Goal: Information Seeking & Learning: Check status

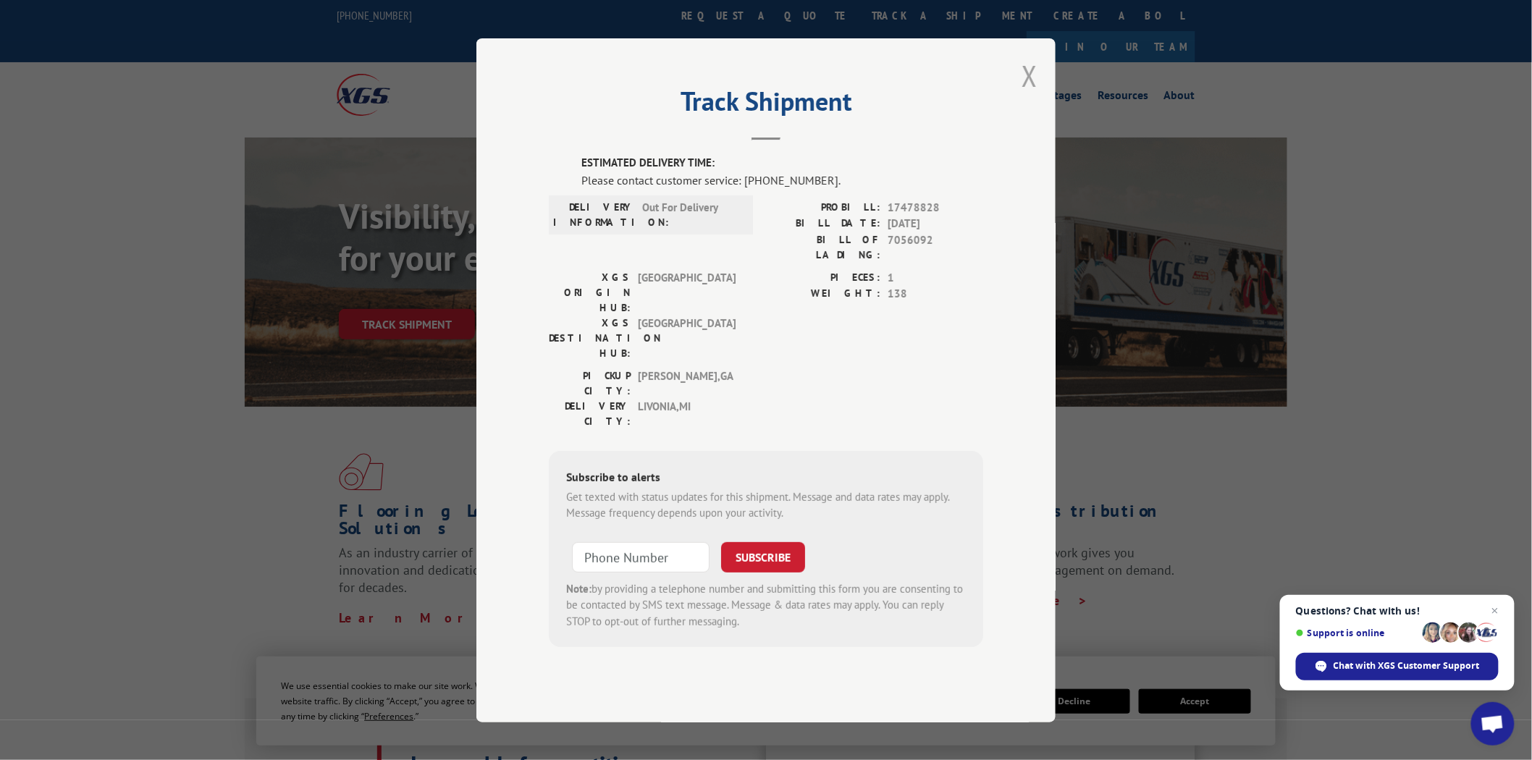
click at [1032, 95] on button "Close modal" at bounding box center [1030, 75] width 16 height 38
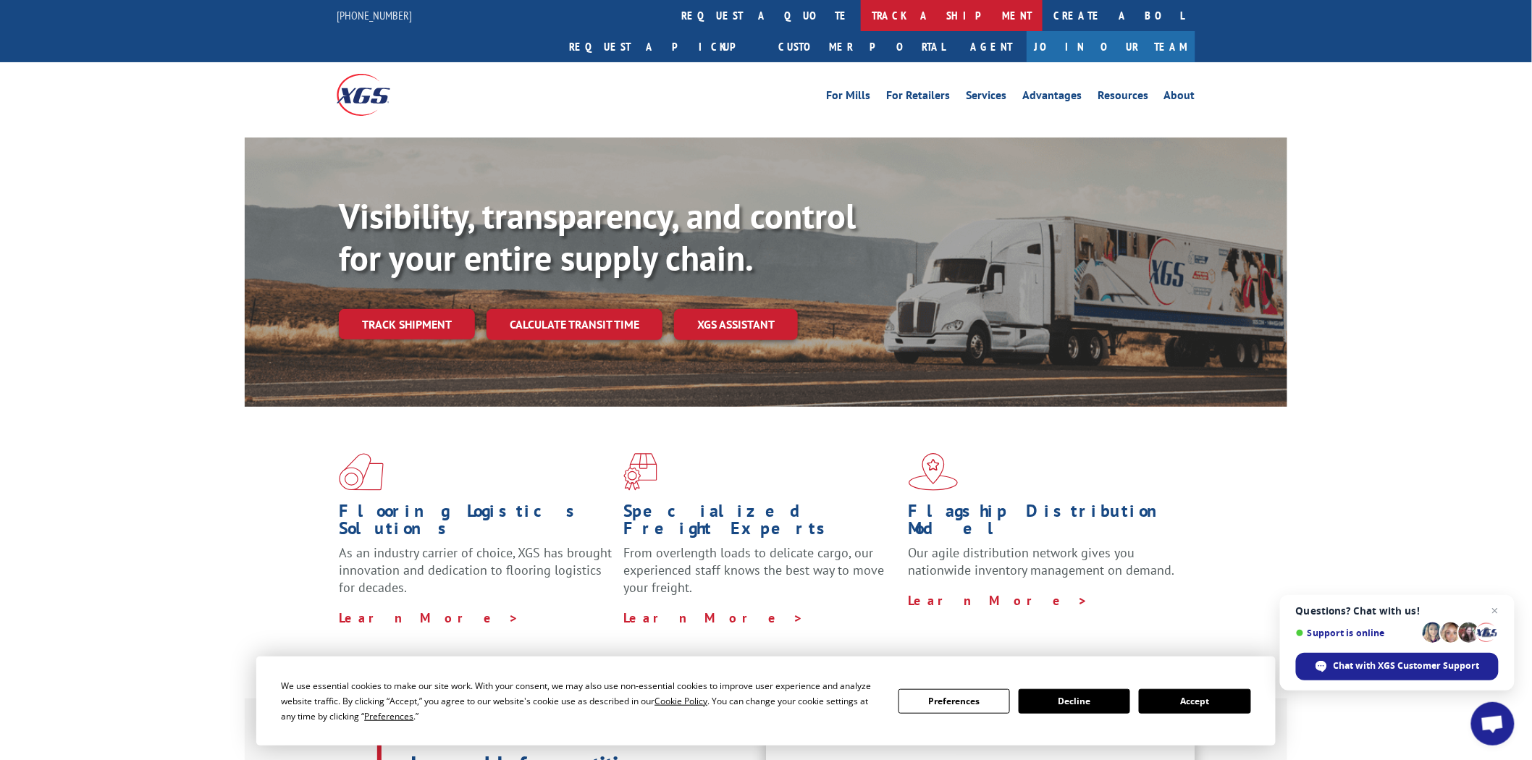
click at [861, 11] on link "track a shipment" at bounding box center [952, 15] width 182 height 31
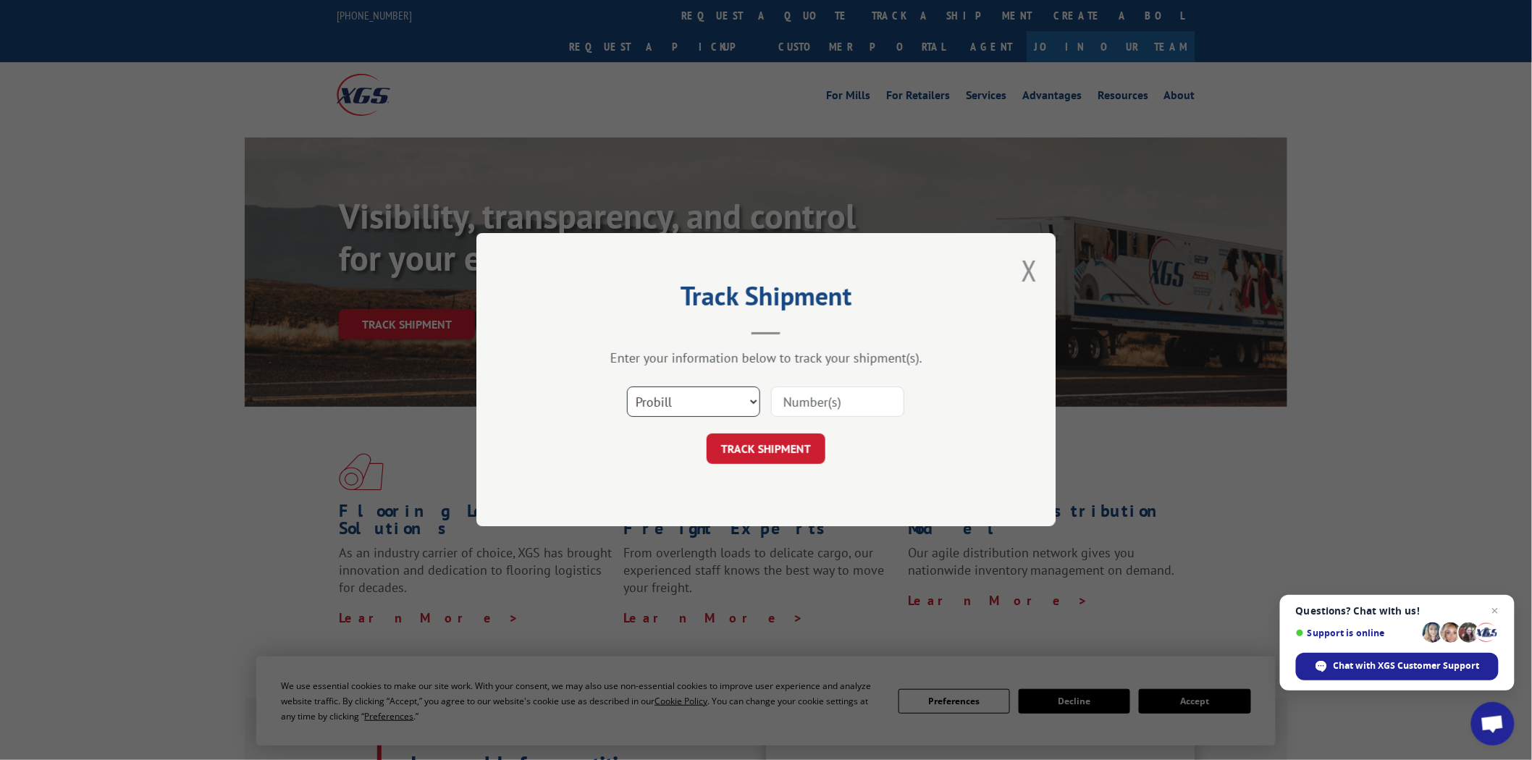
click at [754, 401] on select "Select category... Probill BOL PO" at bounding box center [693, 402] width 133 height 30
select select "po"
click at [627, 387] on select "Select category... Probill BOL PO" at bounding box center [693, 402] width 133 height 30
click at [857, 404] on input at bounding box center [837, 402] width 133 height 30
type input "04510735"
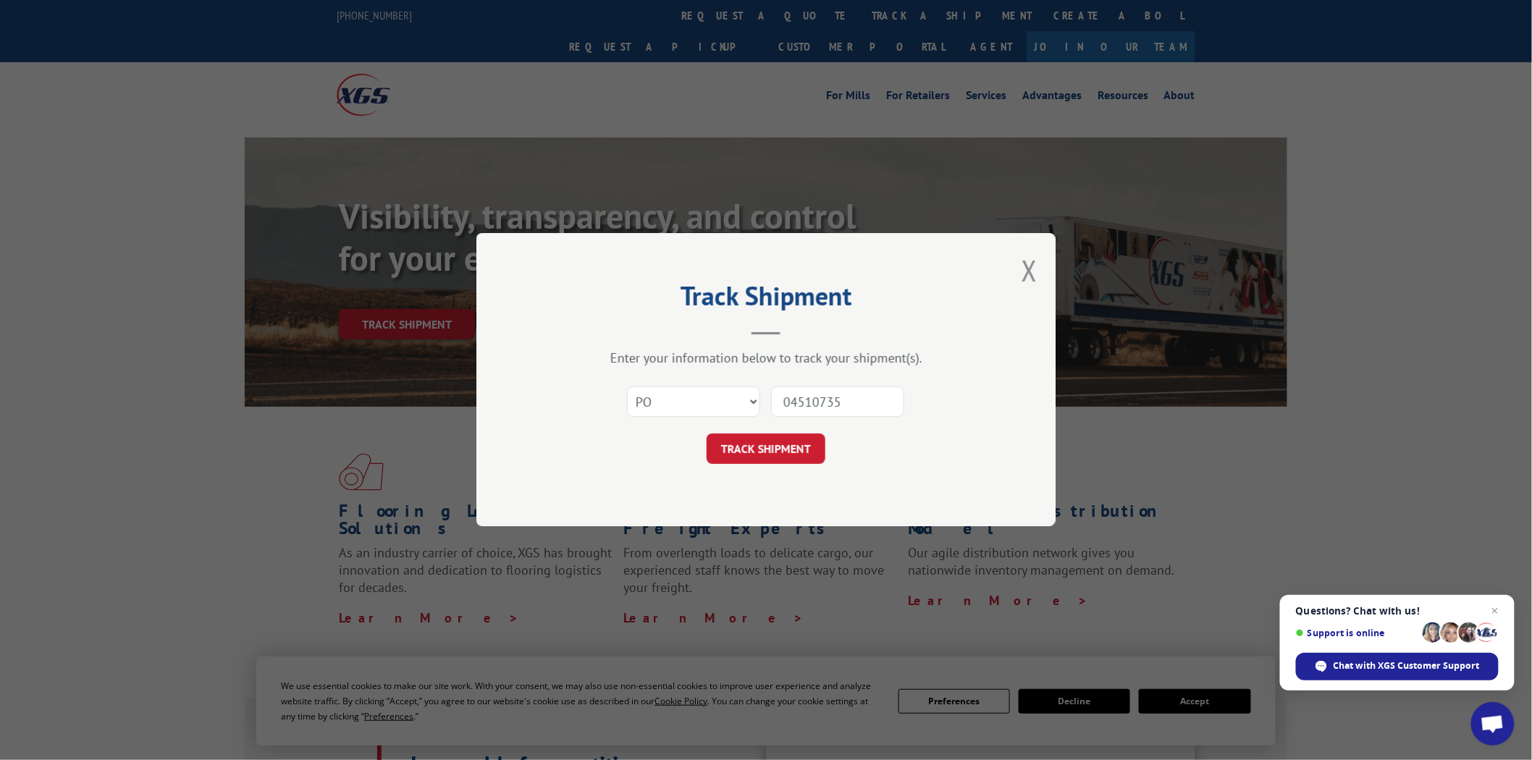
click at [707, 434] on button "TRACK SHIPMENT" at bounding box center [766, 449] width 119 height 30
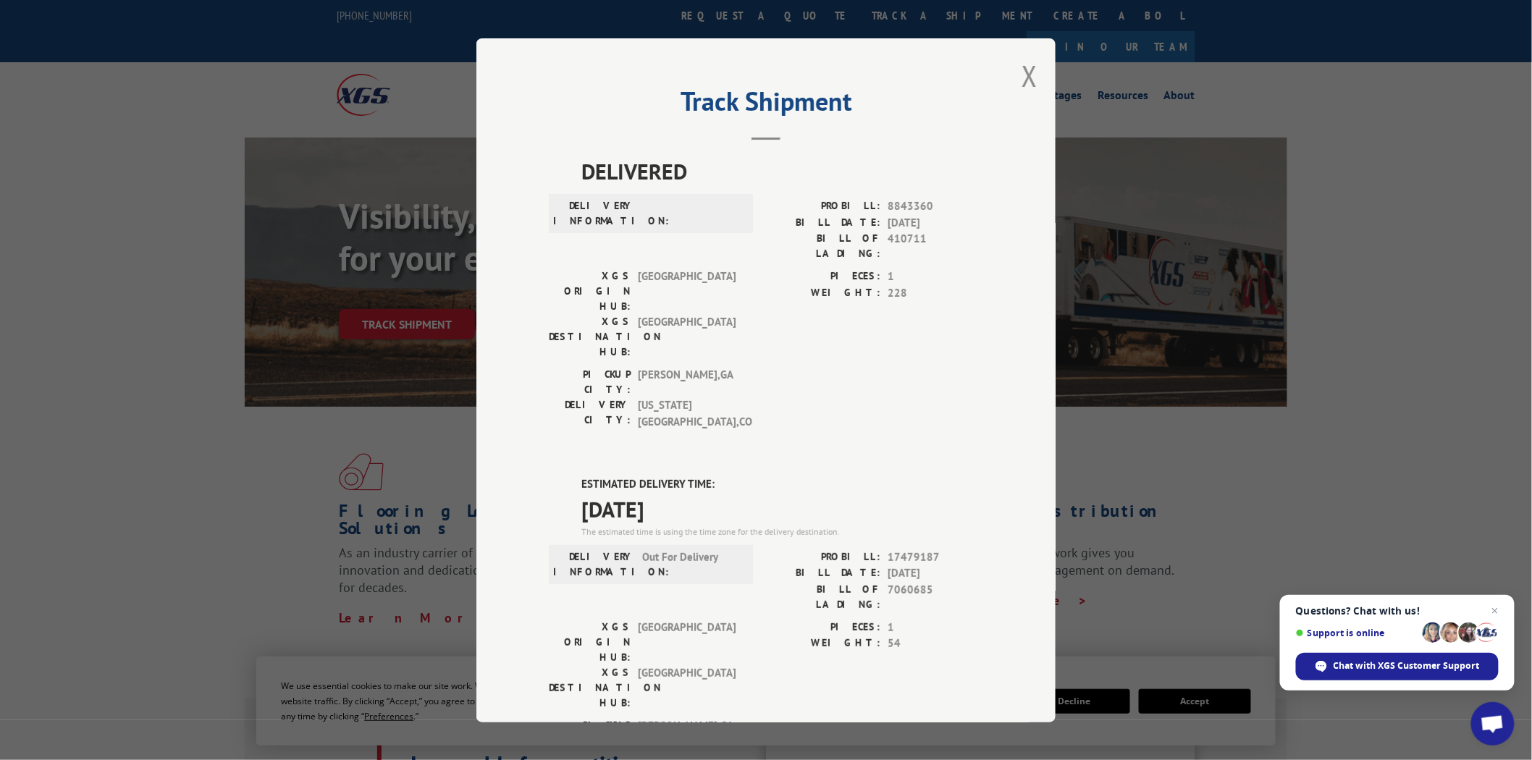
drag, startPoint x: 576, startPoint y: 400, endPoint x: 702, endPoint y: 434, distance: 130.7
click at [702, 434] on div "DELIVERED DELIVERY INFORMATION: PROBILL: 8843360 BILL DATE: [DATE] BILL OF LADI…" at bounding box center [766, 595] width 434 height 881
copy div "ESTIMATED DELIVERY TIME: [DATE]"
